Goal: Find specific page/section: Find specific page/section

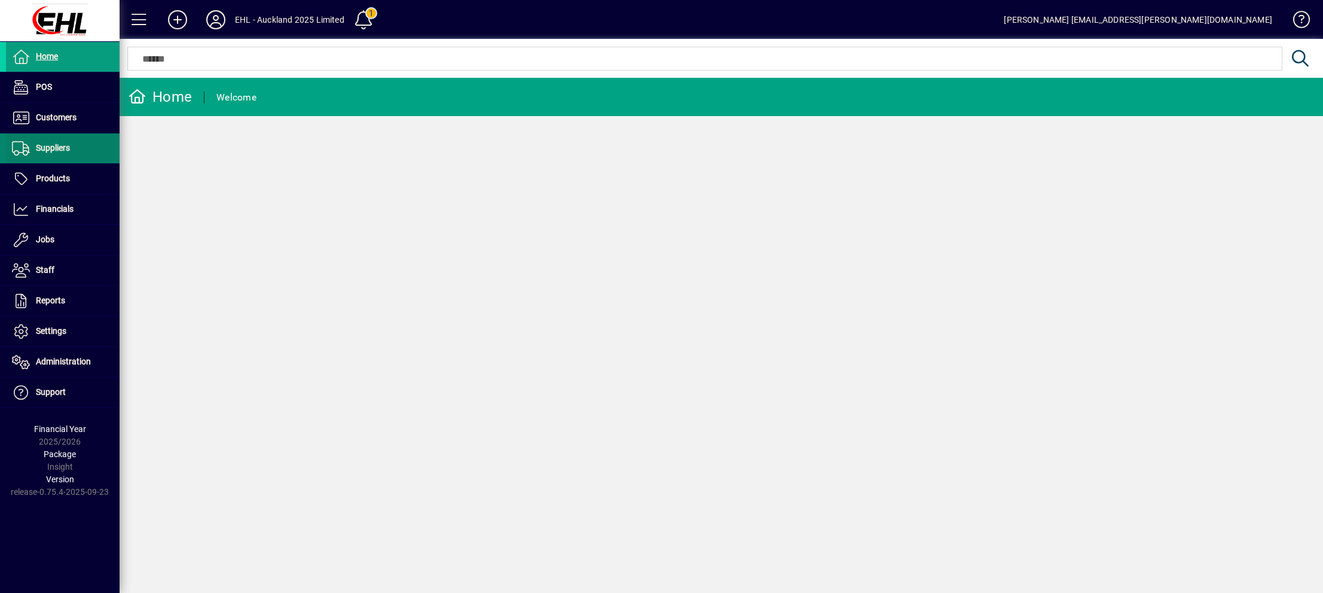
click at [62, 145] on span "Suppliers" at bounding box center [53, 148] width 34 height 10
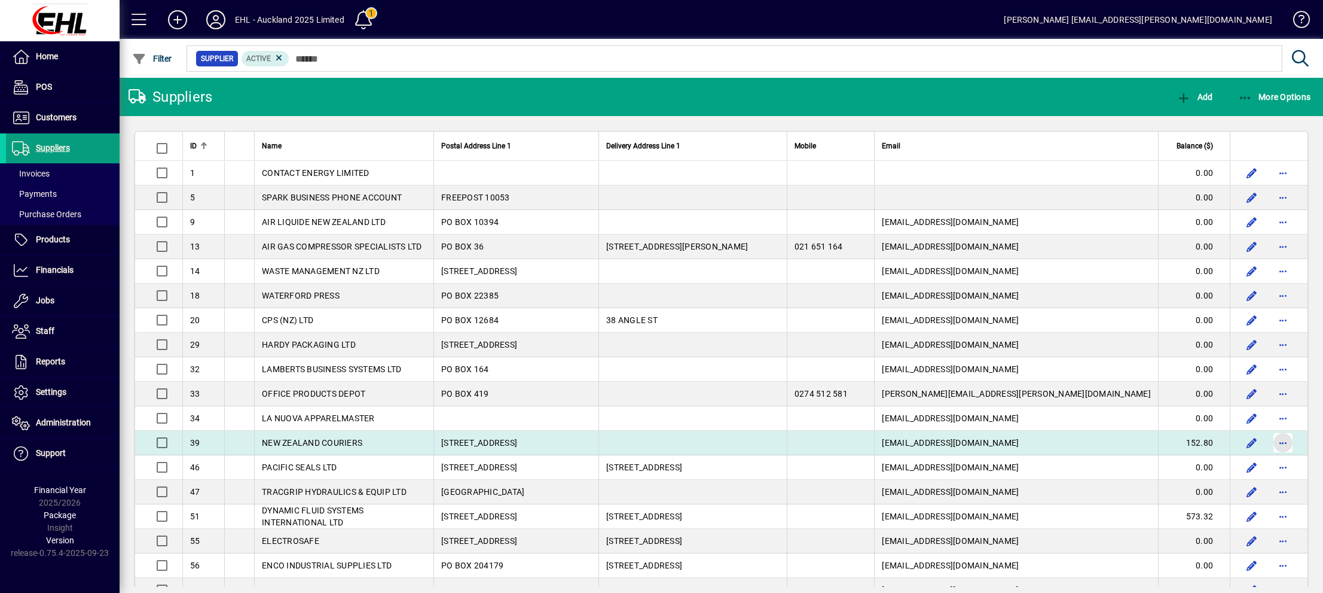
click at [1269, 443] on span "button" at bounding box center [1283, 442] width 29 height 29
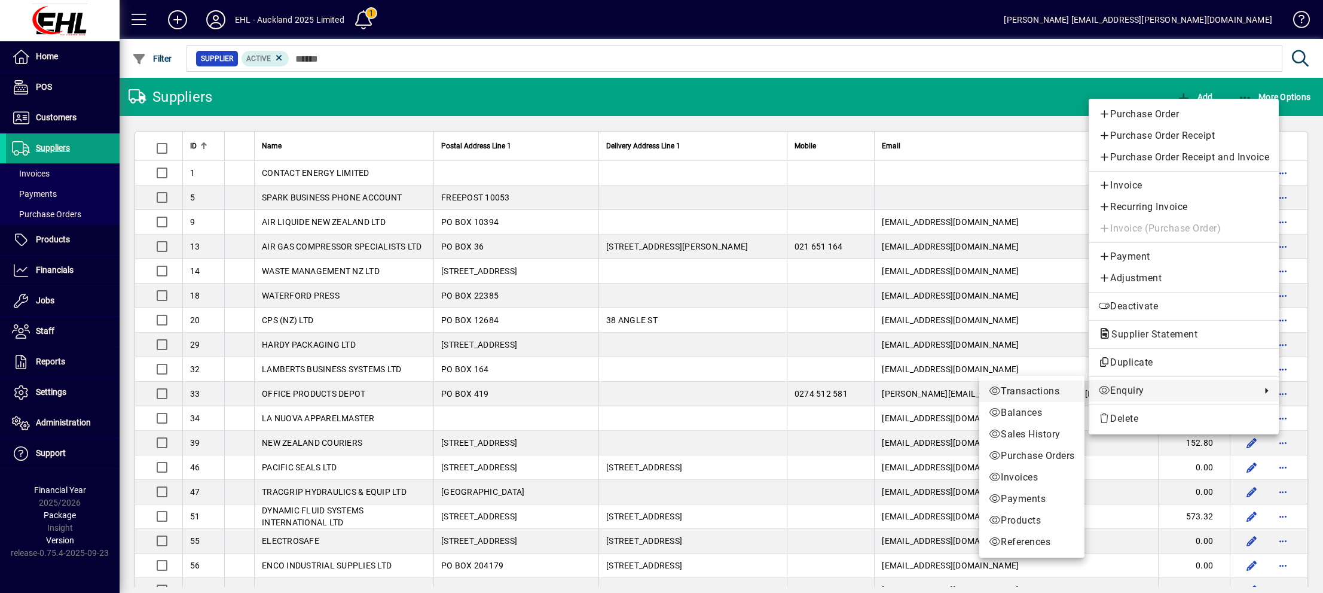
click at [1054, 386] on span "Transactions" at bounding box center [1032, 391] width 86 height 14
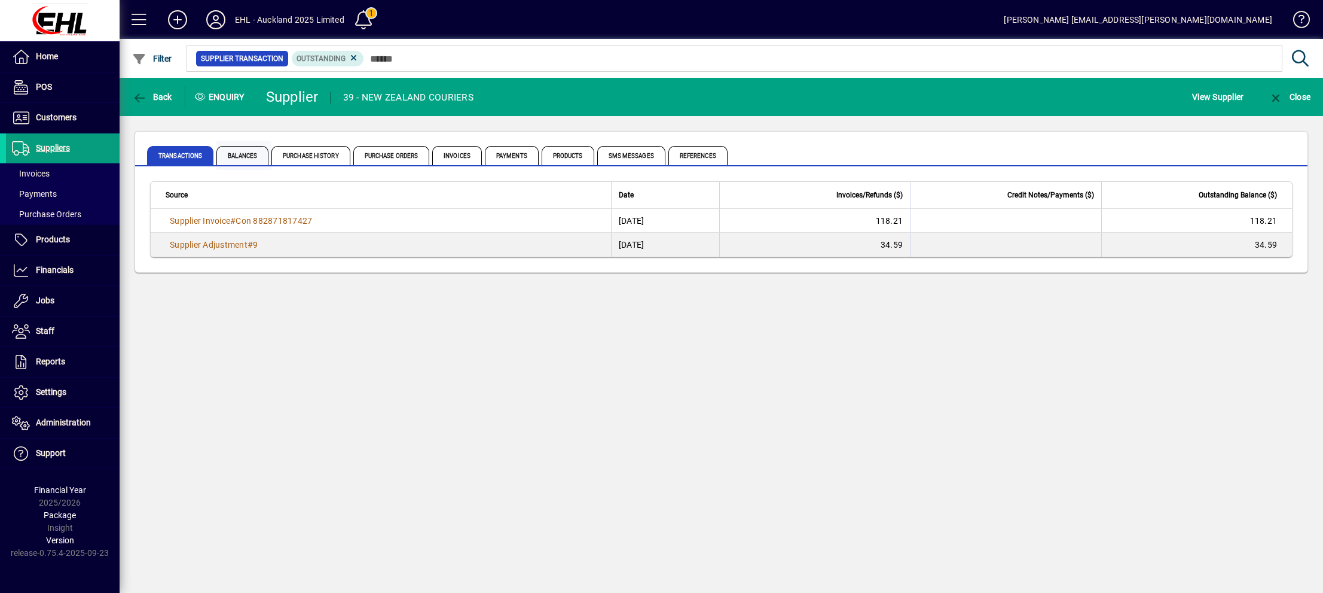
click at [236, 153] on span "Balances" at bounding box center [242, 155] width 52 height 19
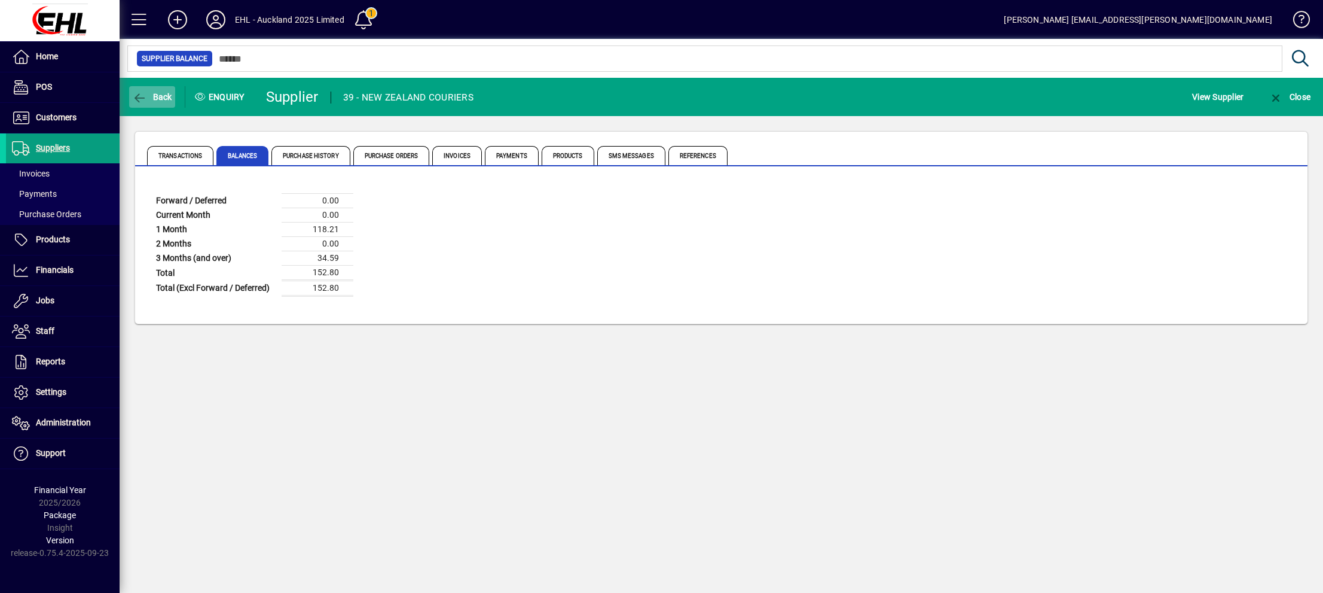
click at [150, 97] on span "Back" at bounding box center [152, 97] width 40 height 10
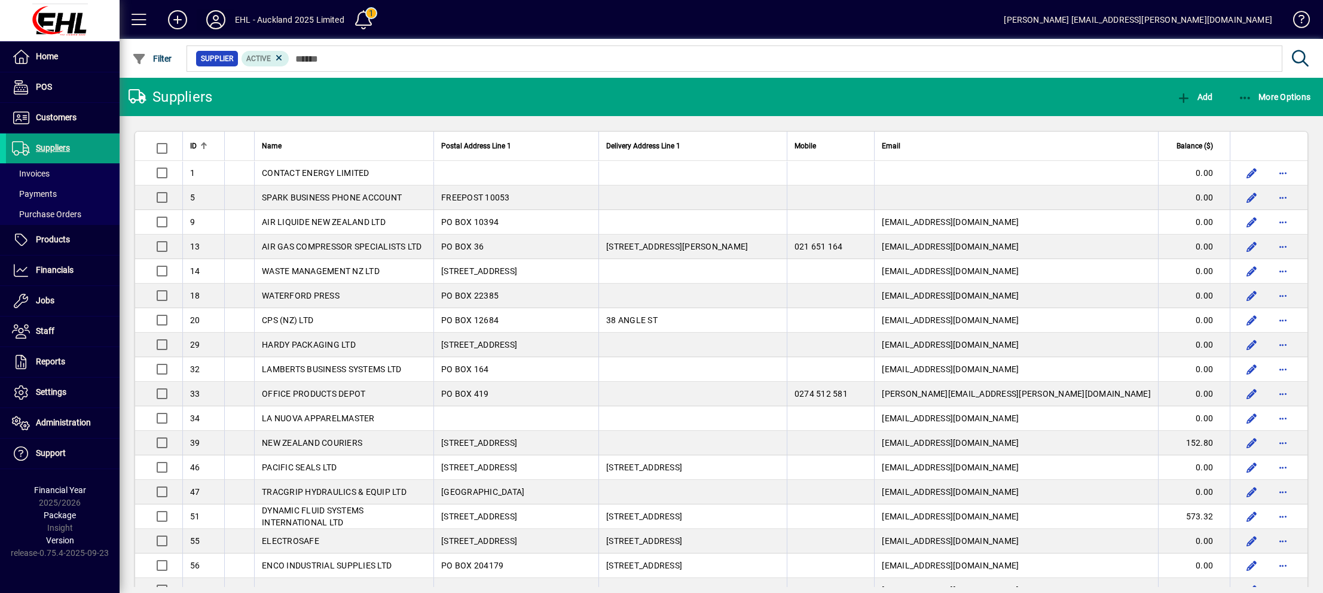
click at [219, 13] on icon at bounding box center [216, 19] width 24 height 19
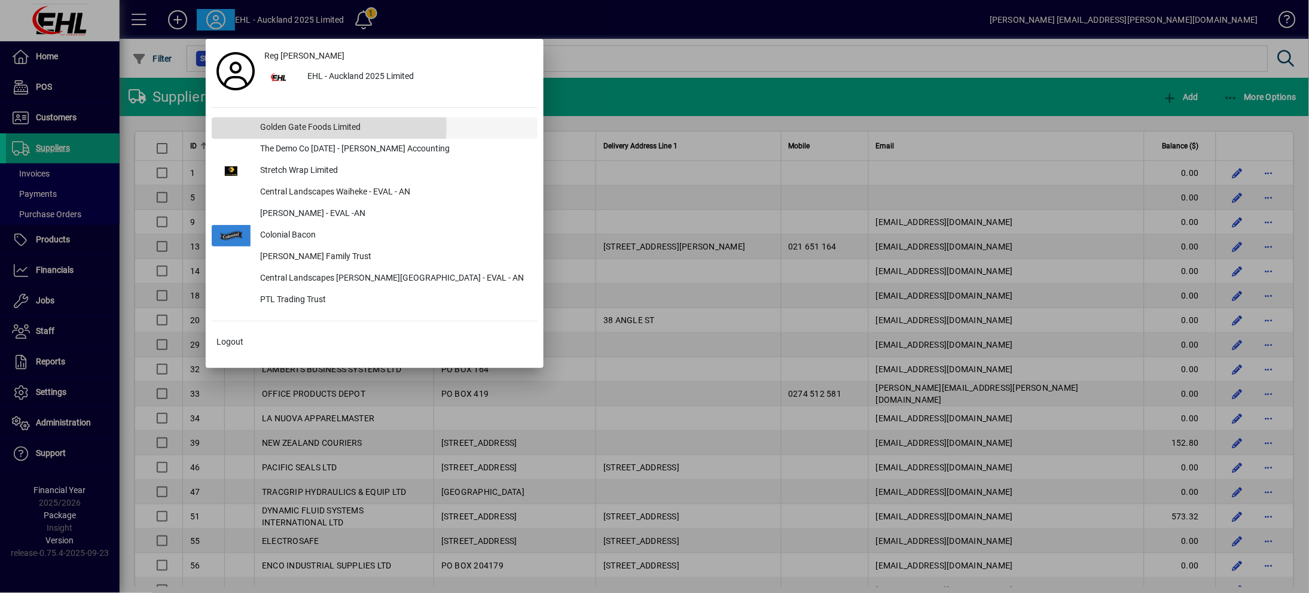
click at [294, 126] on div "Golden Gate Foods Limited" at bounding box center [394, 128] width 287 height 22
